Goal: Task Accomplishment & Management: Use online tool/utility

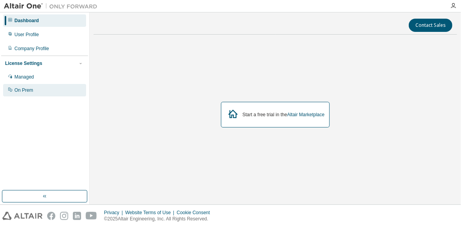
click at [25, 89] on div "On Prem" at bounding box center [23, 90] width 19 height 6
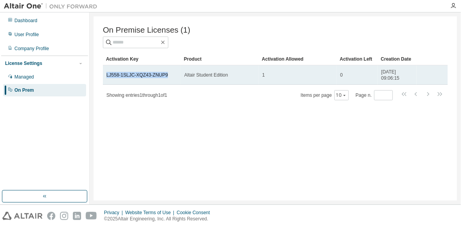
drag, startPoint x: 168, startPoint y: 76, endPoint x: 105, endPoint y: 74, distance: 62.7
click at [105, 74] on td "LJ558-1SLJC-XQZ43-ZNUP9" at bounding box center [142, 74] width 78 height 19
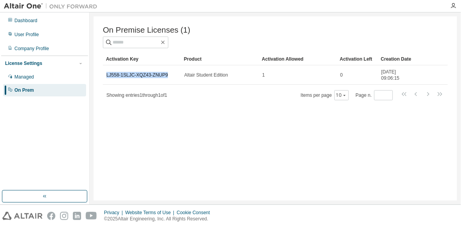
copy link "LJ558-1SLJC-XQZ43-ZNUP9"
